Goal: Complete application form

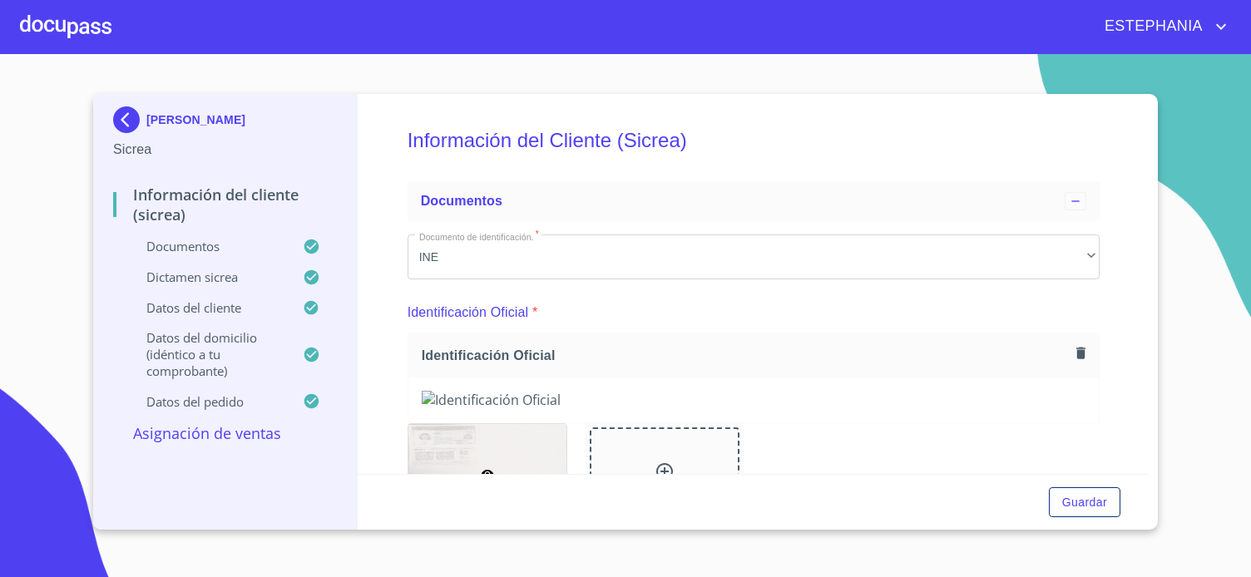
click at [48, 343] on section "[PERSON_NAME] Información del Cliente (Sicrea) Documentos Dictamen Sicrea Datos…" at bounding box center [625, 315] width 1251 height 523
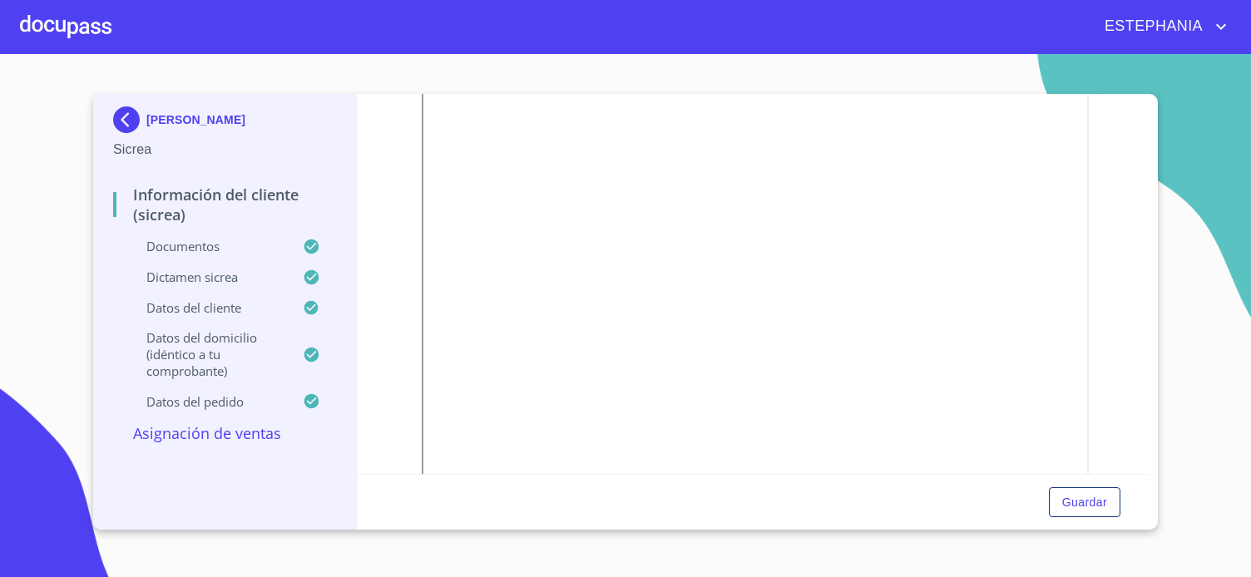
scroll to position [1313, 0]
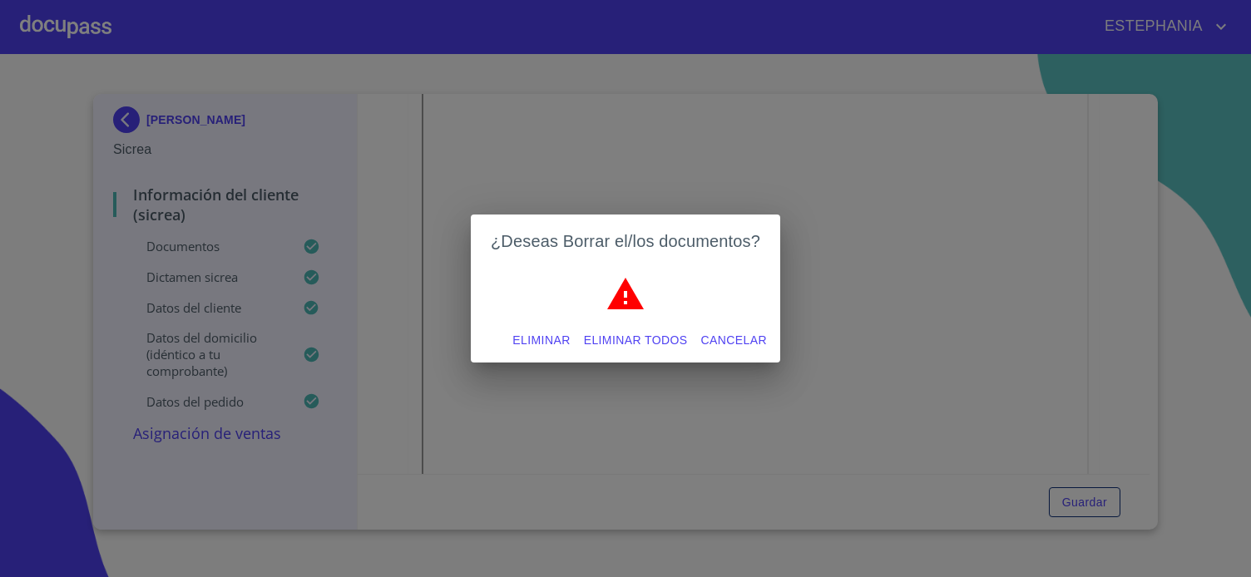
click at [630, 342] on span "Eliminar todos" at bounding box center [636, 340] width 104 height 21
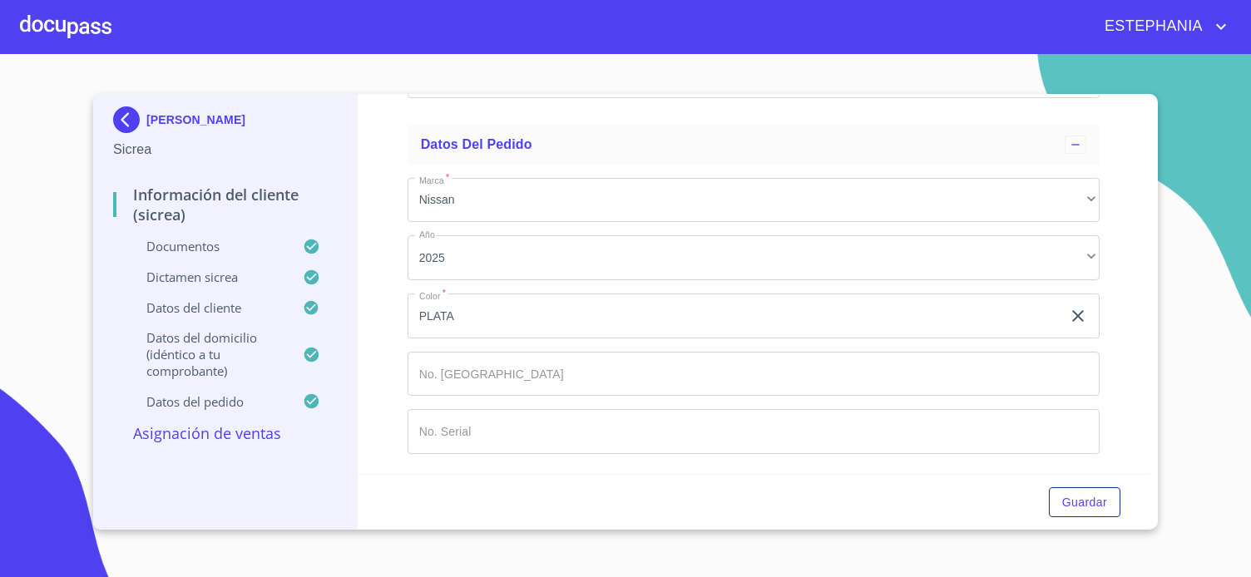
scroll to position [6572, 0]
click at [1098, 506] on span "Guardar" at bounding box center [1084, 502] width 45 height 21
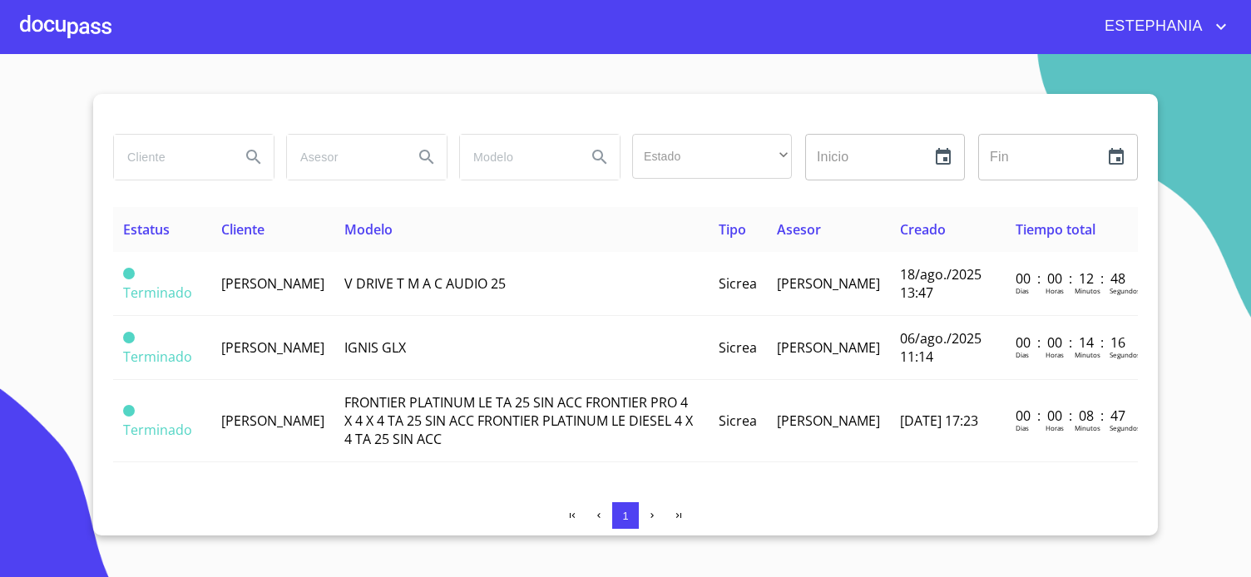
click at [43, 27] on div at bounding box center [65, 26] width 91 height 53
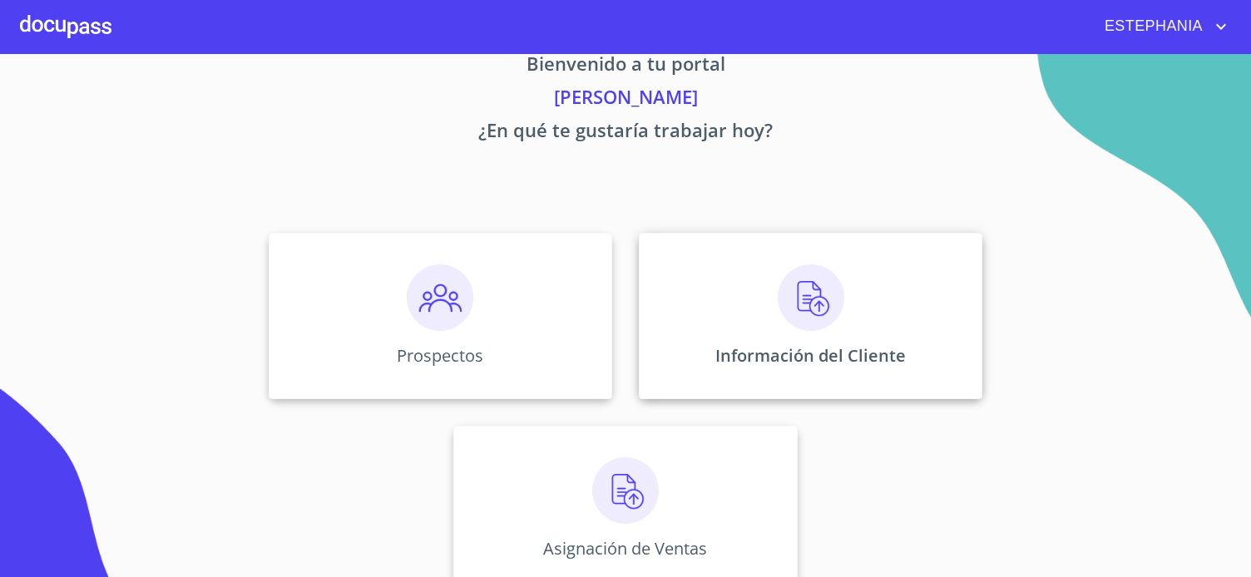
scroll to position [64, 0]
